Goal: Information Seeking & Learning: Learn about a topic

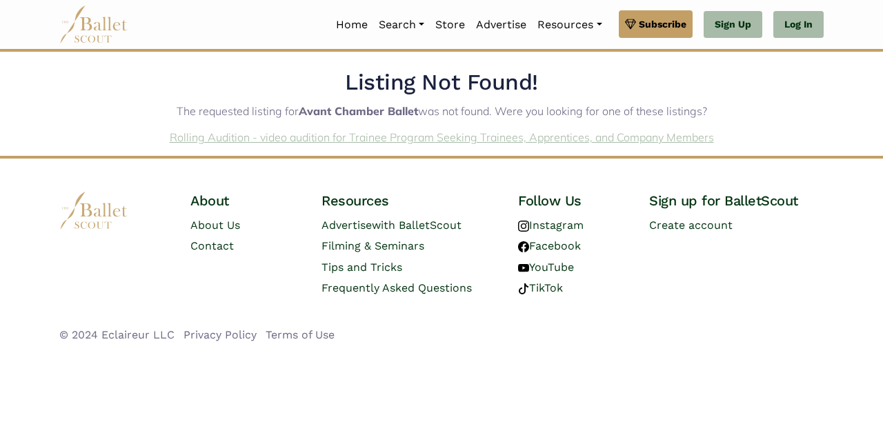
click at [359, 138] on link "Rolling Audition - video audition for Trainee Program Seeking Trainees, Apprent…" at bounding box center [442, 137] width 544 height 14
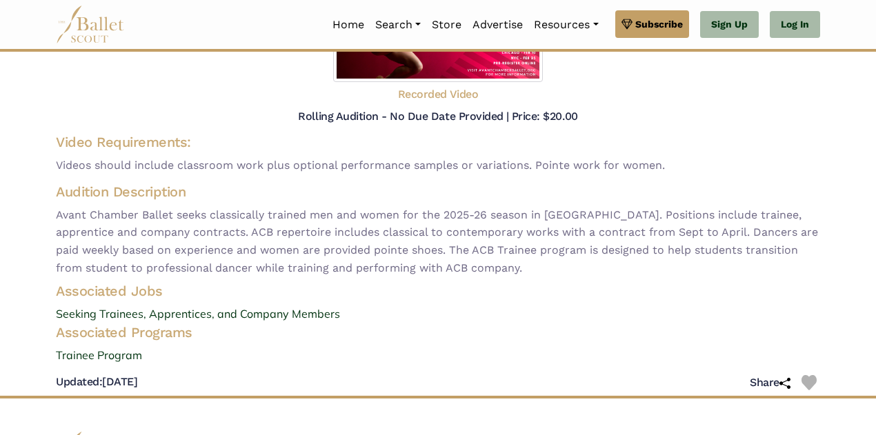
scroll to position [255, 0]
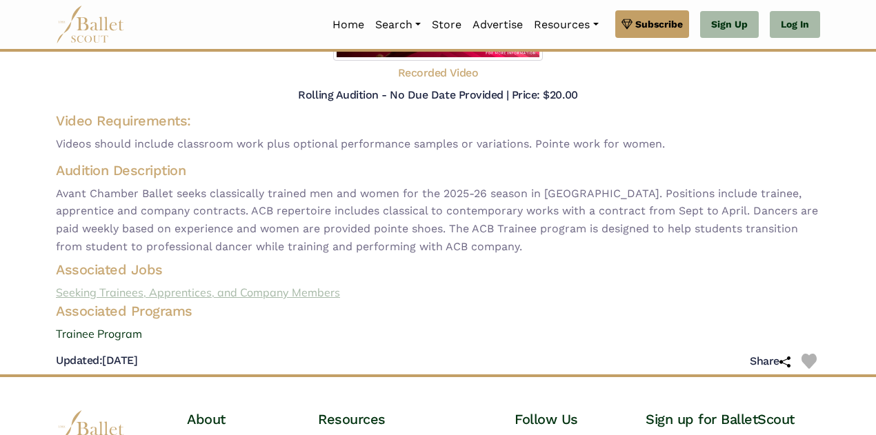
click at [152, 293] on link "Seeking Trainees, Apprentices, and Company Members" at bounding box center [438, 293] width 786 height 18
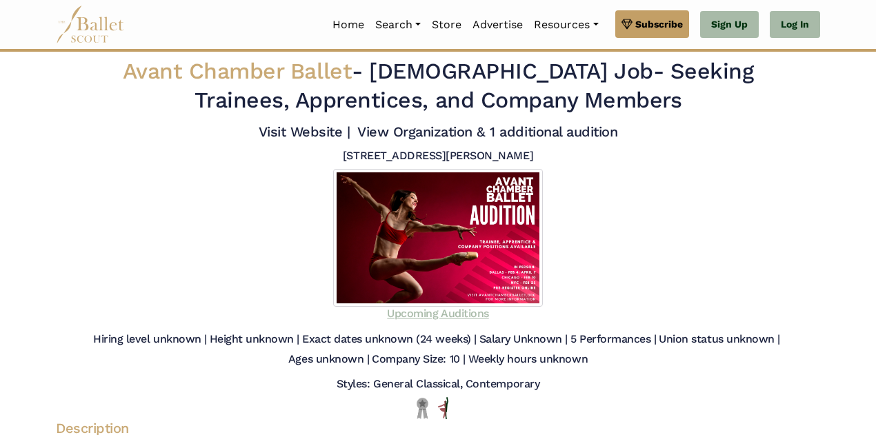
click at [444, 317] on link "Upcoming Auditions" at bounding box center [437, 313] width 101 height 13
